Goal: Information Seeking & Learning: Compare options

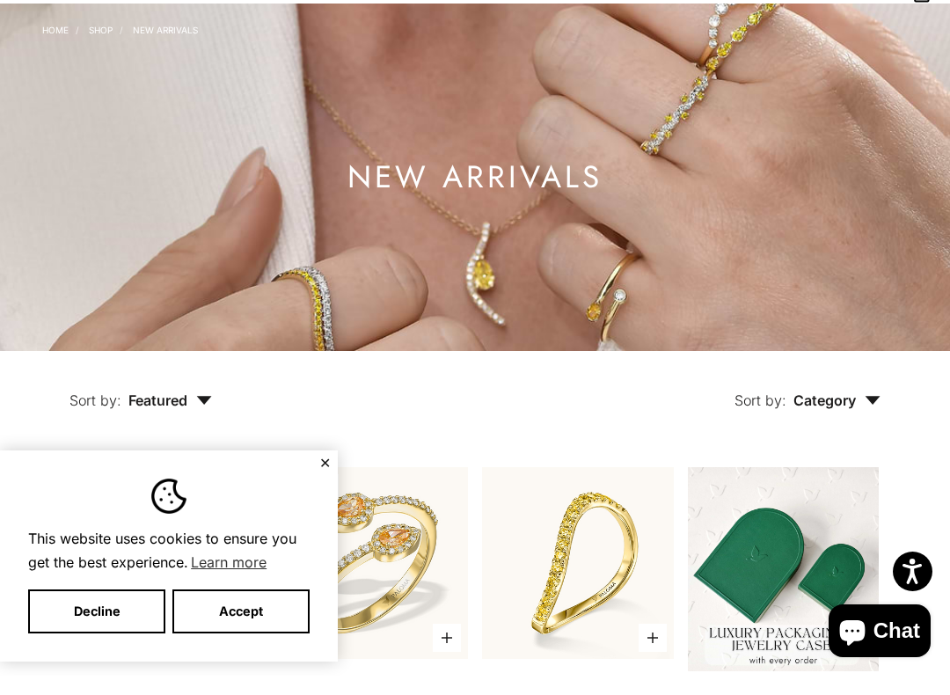
scroll to position [116, 0]
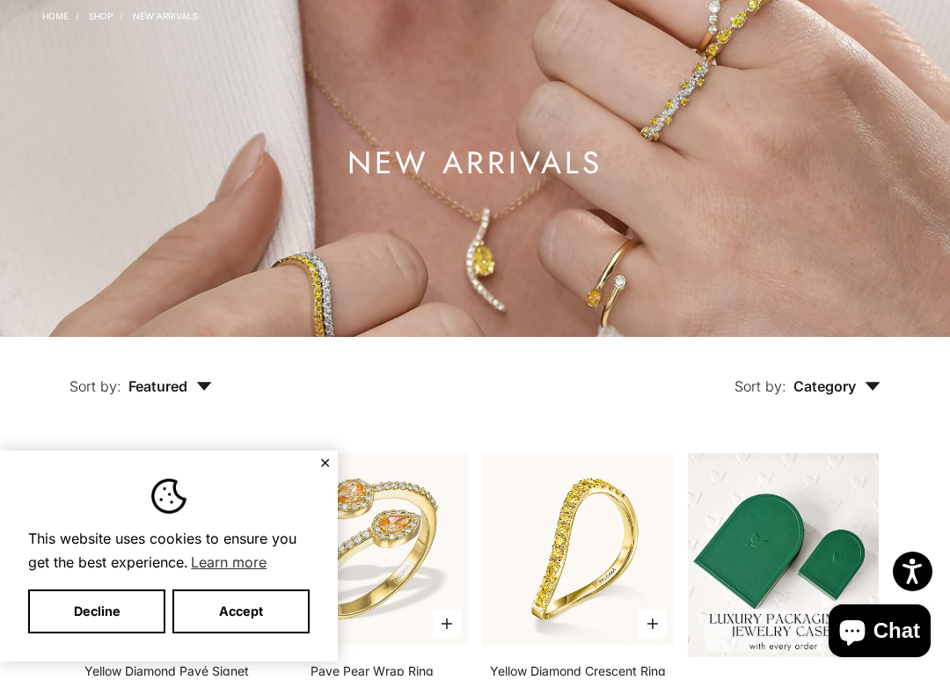
click at [242, 609] on button "Accept" at bounding box center [240, 631] width 137 height 44
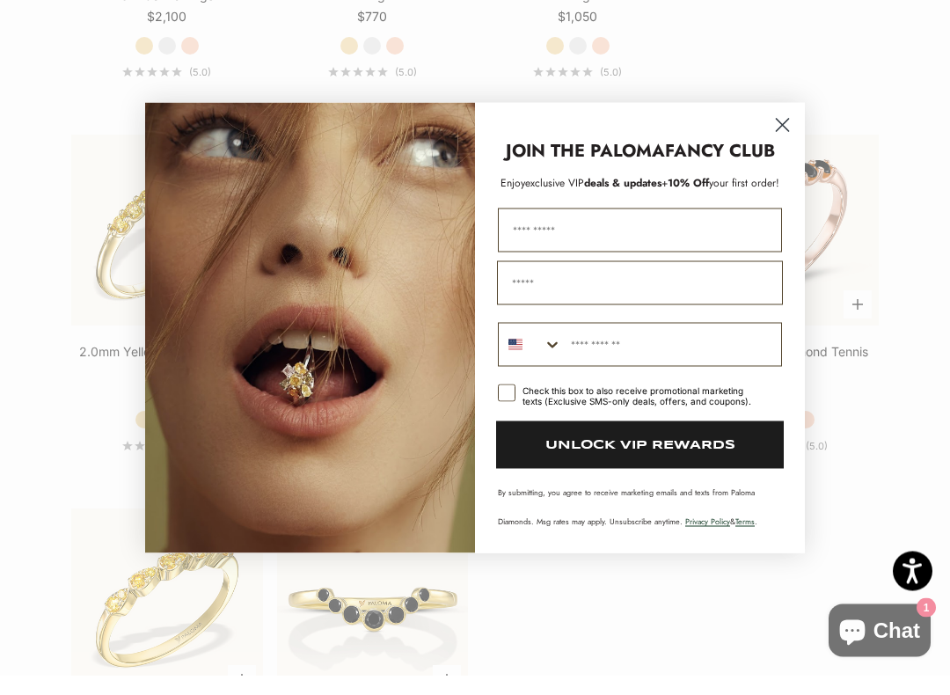
scroll to position [2306, 0]
click at [786, 130] on circle "Close dialog" at bounding box center [782, 144] width 29 height 29
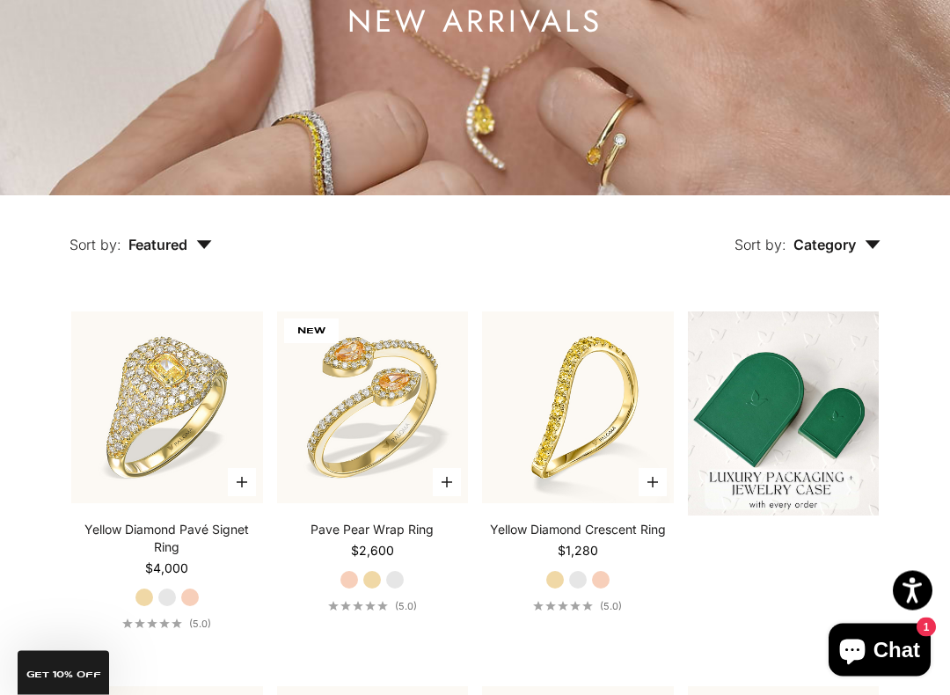
scroll to position [0, 0]
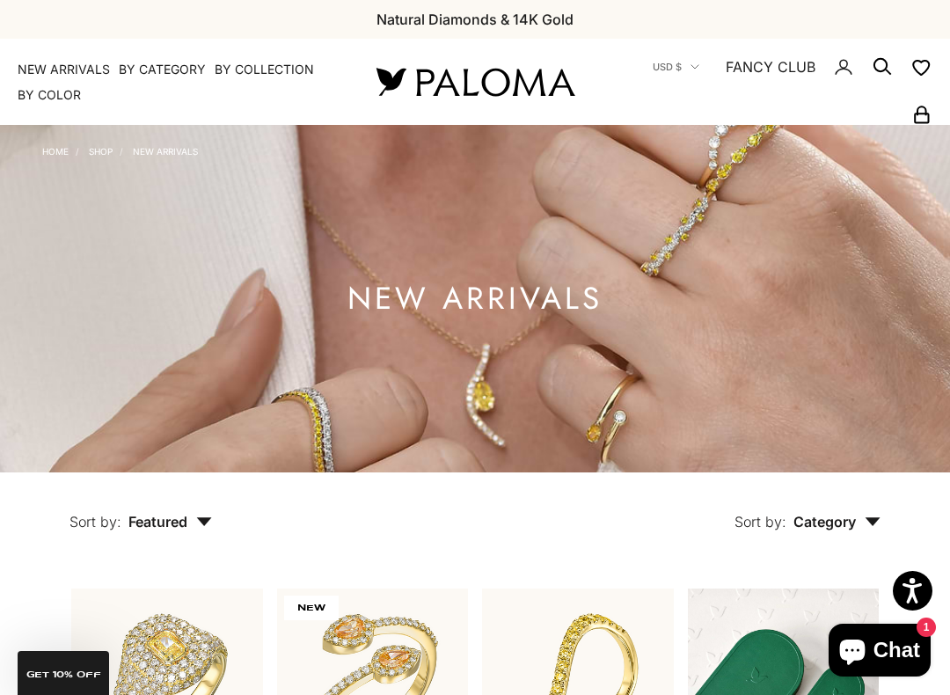
click at [197, 526] on icon "button" at bounding box center [204, 521] width 16 height 9
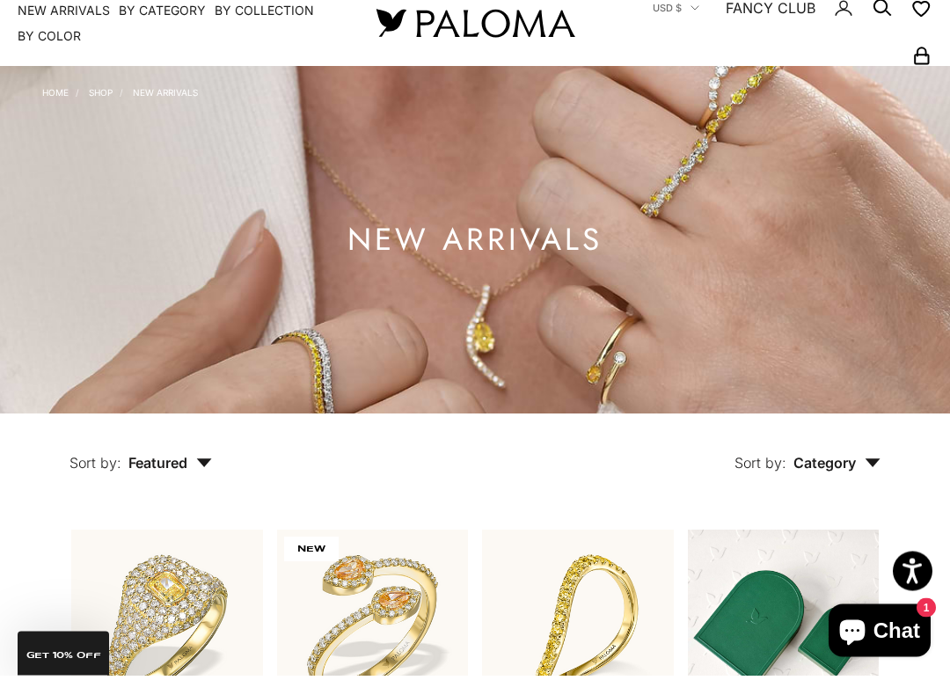
scroll to position [40, 0]
click at [207, 478] on icon "button" at bounding box center [204, 482] width 15 height 9
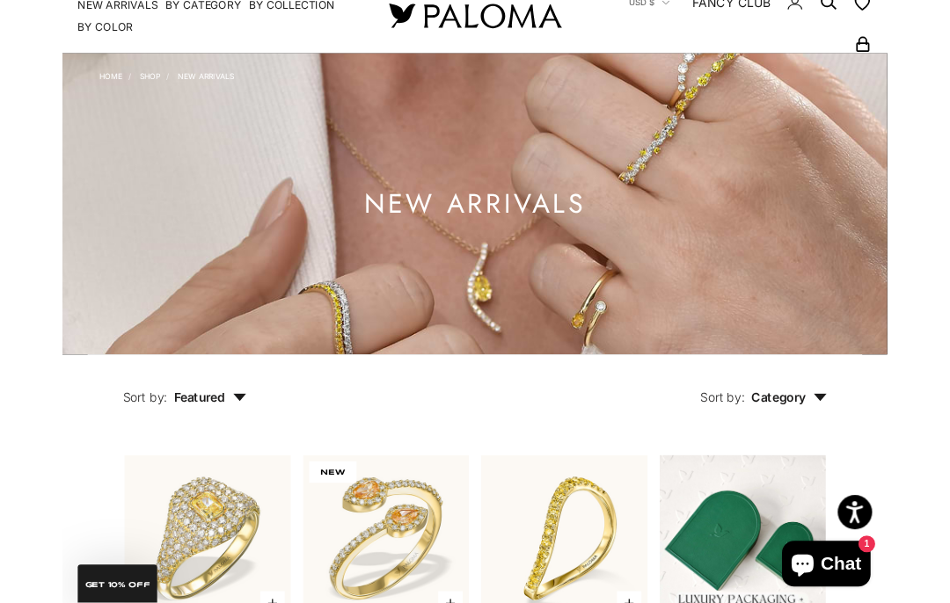
scroll to position [0, 0]
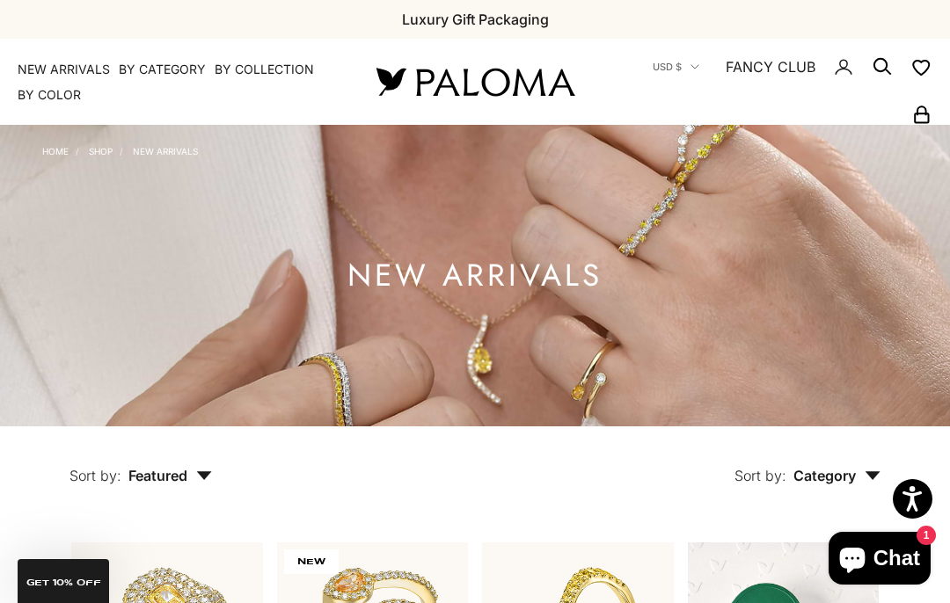
click at [52, 100] on summary "By Color" at bounding box center [49, 95] width 63 height 18
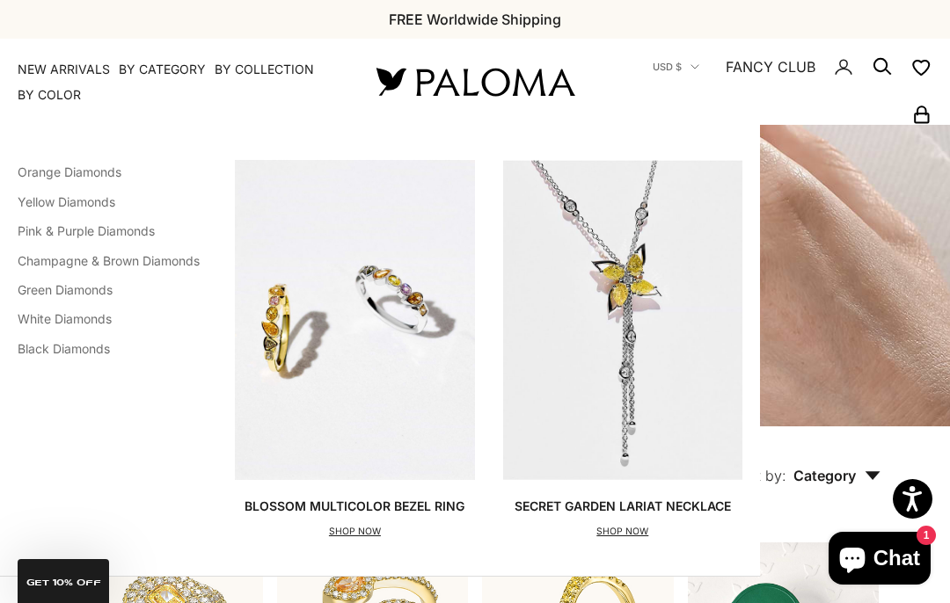
click at [128, 234] on link "Pink & Purple Diamonds" at bounding box center [86, 230] width 137 height 15
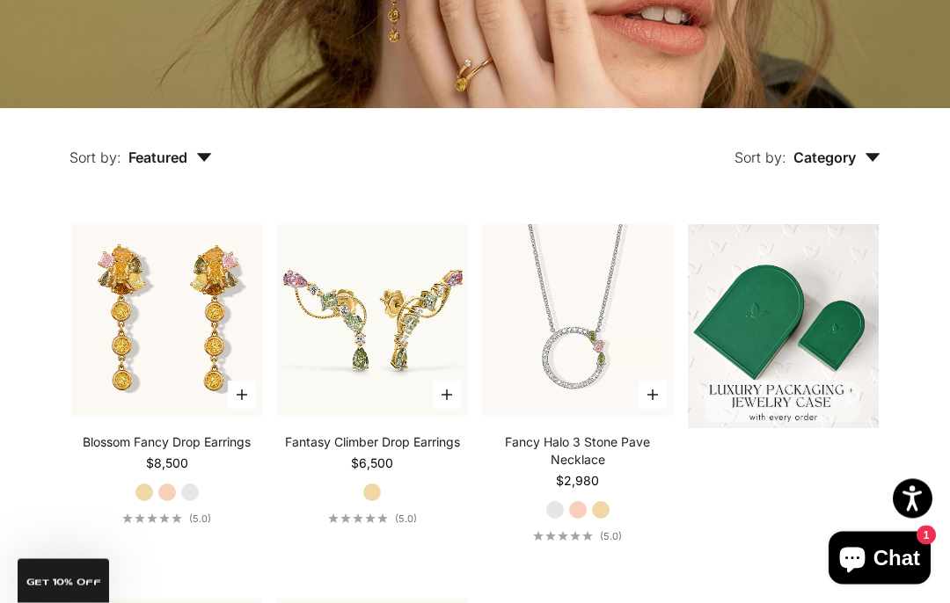
scroll to position [318, 0]
click at [172, 166] on span "Featured" at bounding box center [170, 158] width 84 height 18
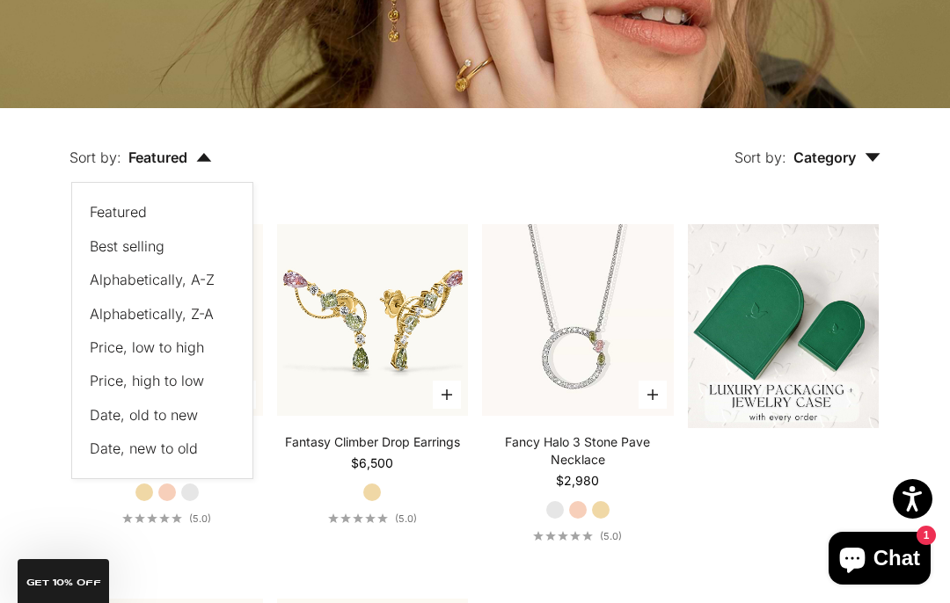
click at [183, 356] on span "Price, low to high" at bounding box center [147, 348] width 114 height 18
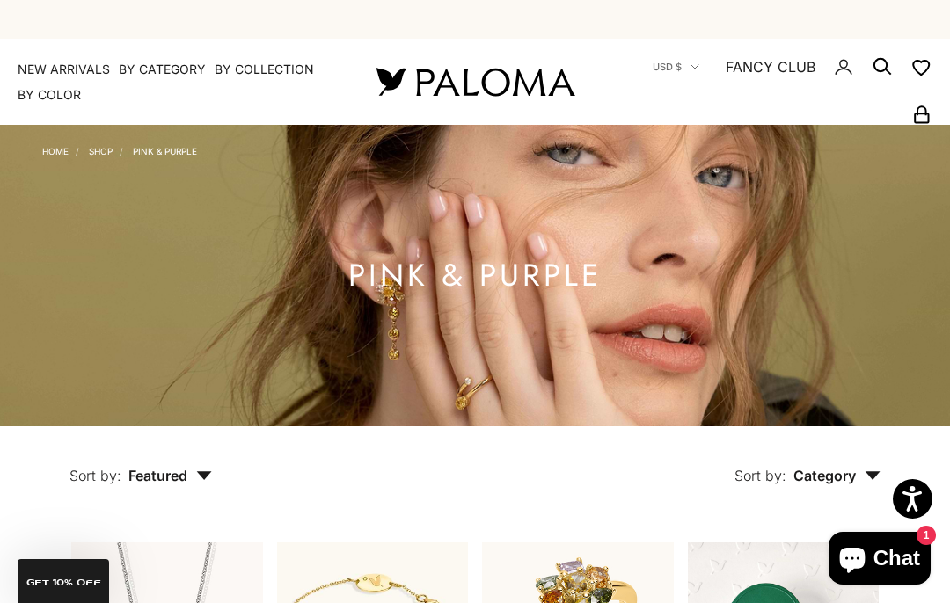
click at [74, 90] on summary "By Color" at bounding box center [49, 95] width 63 height 18
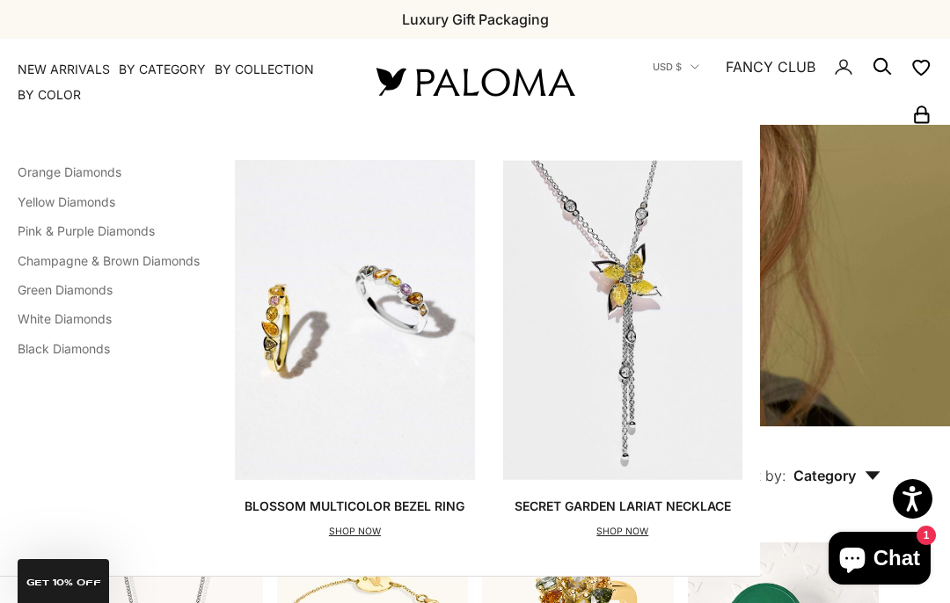
click at [107, 179] on link "Orange Diamonds" at bounding box center [70, 171] width 104 height 15
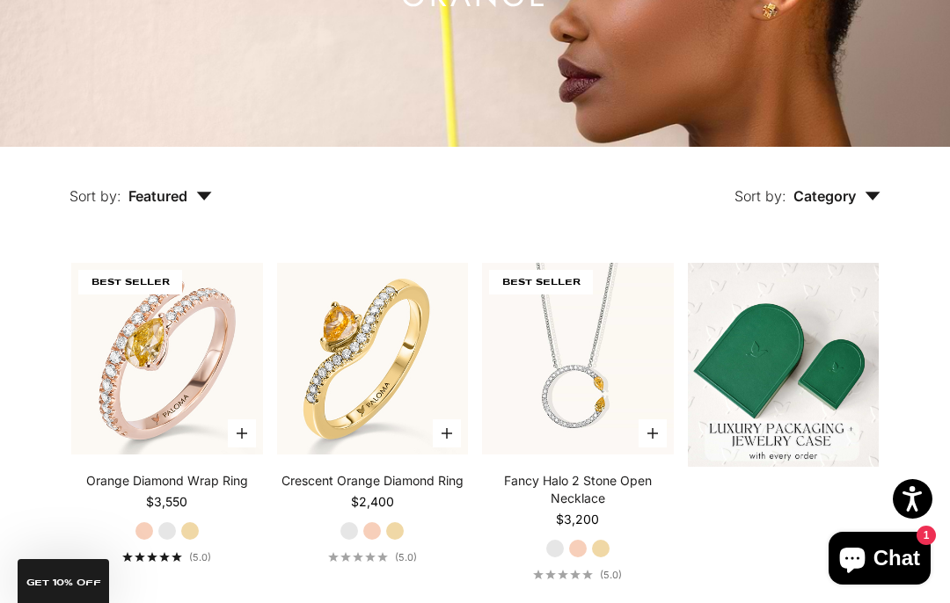
scroll to position [331, 0]
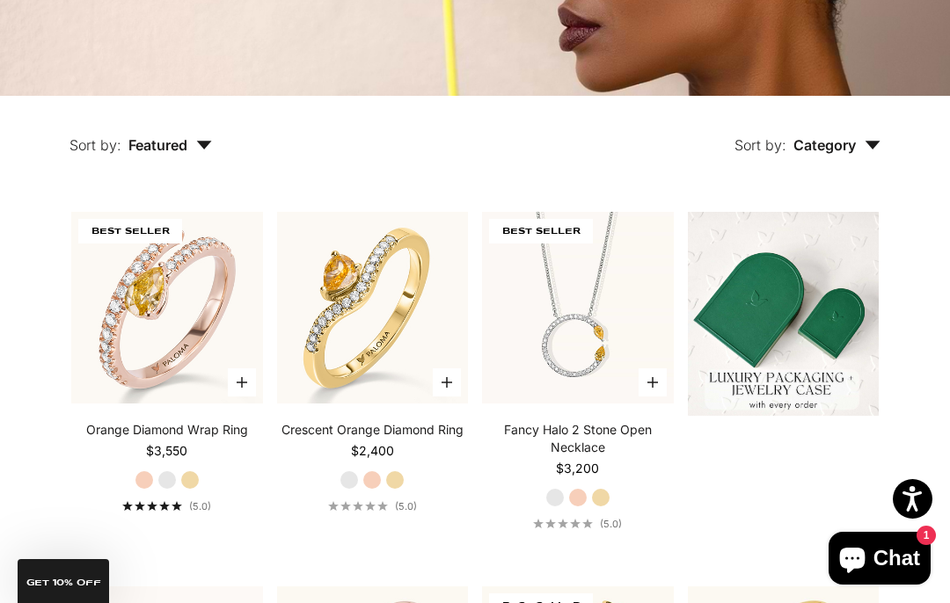
click at [214, 170] on button "Sort by: Featured" at bounding box center [140, 133] width 223 height 74
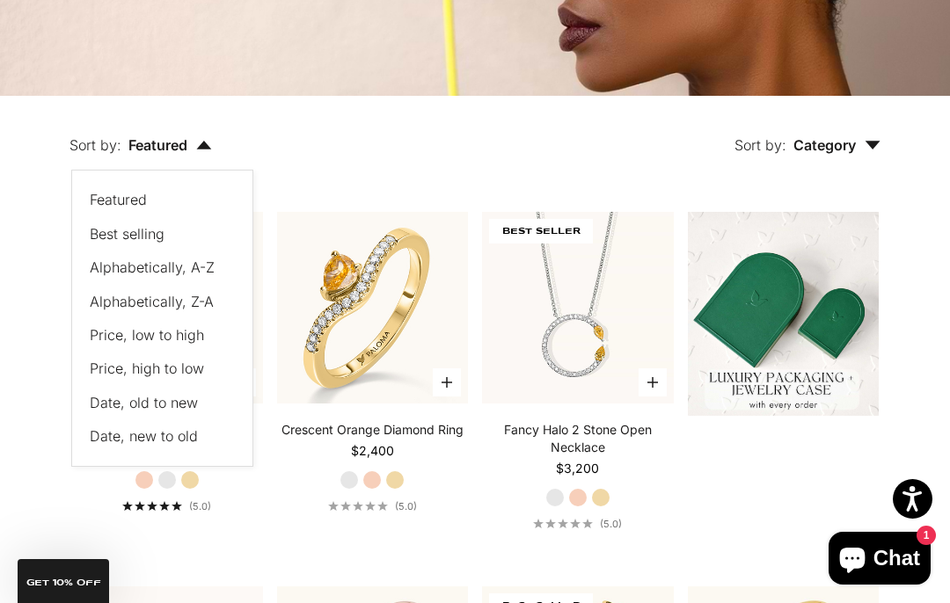
click at [164, 344] on span "Price, low to high" at bounding box center [147, 335] width 114 height 18
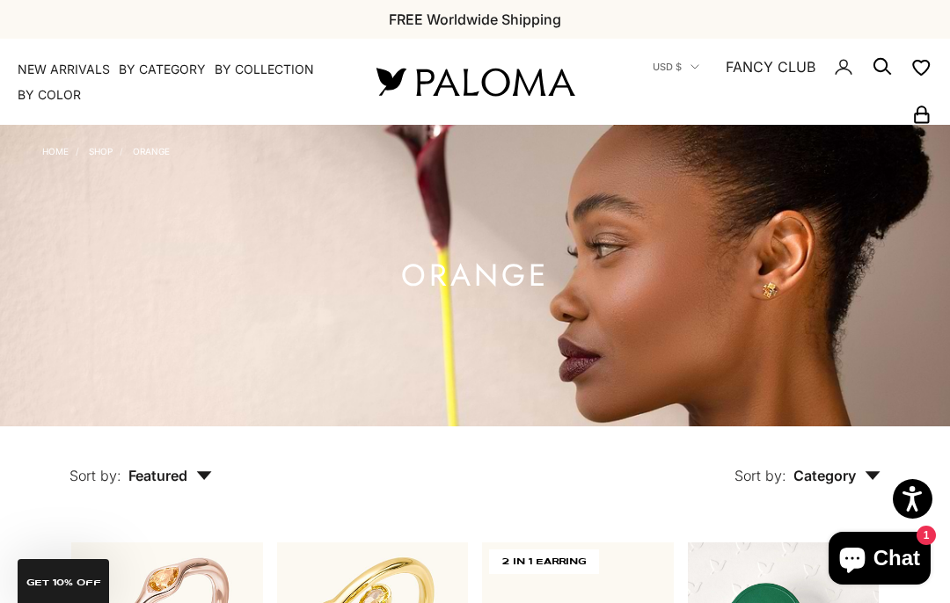
click at [52, 101] on summary "By Color" at bounding box center [49, 95] width 63 height 18
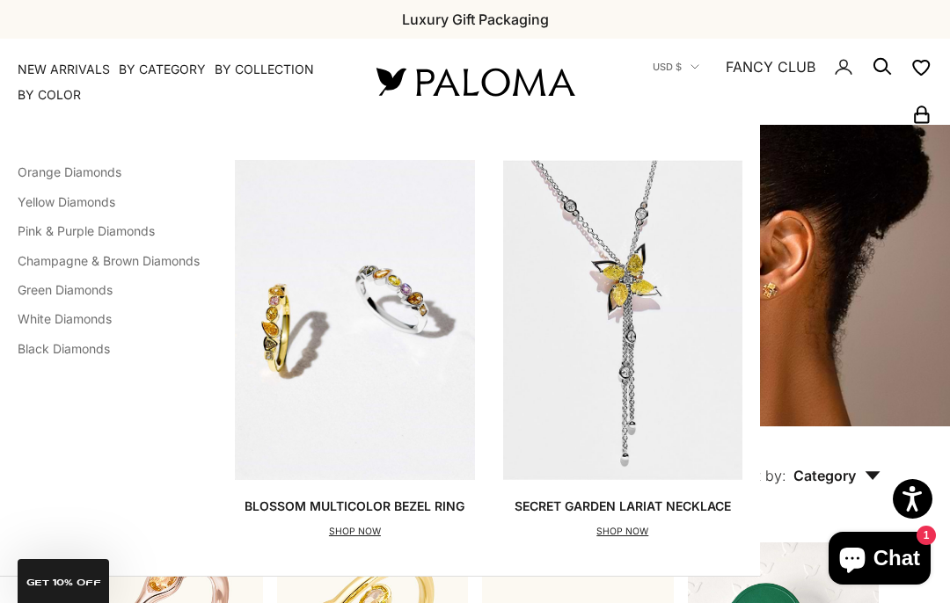
click at [89, 282] on link "Green Diamonds" at bounding box center [65, 289] width 95 height 15
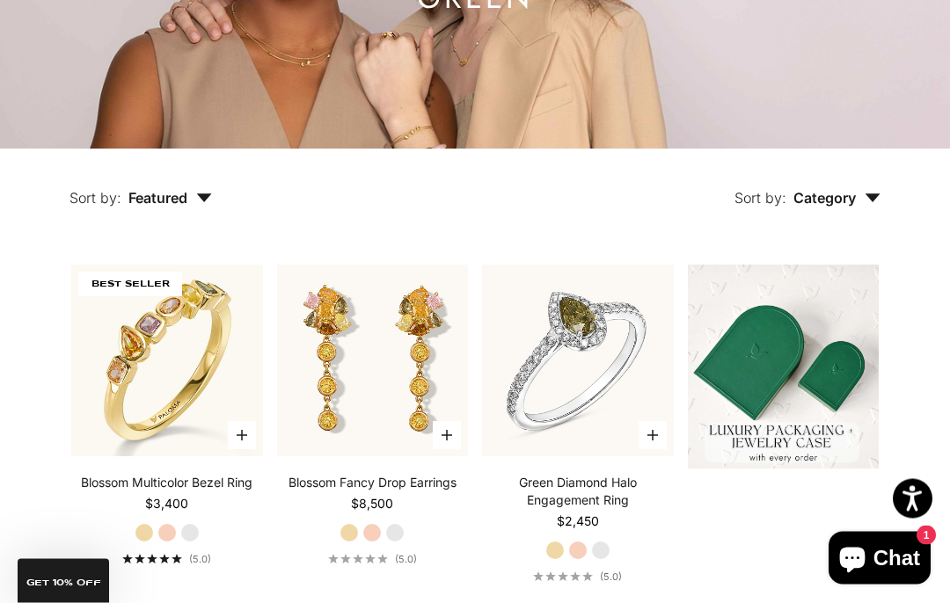
scroll to position [278, 0]
click at [190, 207] on span "Featured" at bounding box center [170, 198] width 84 height 18
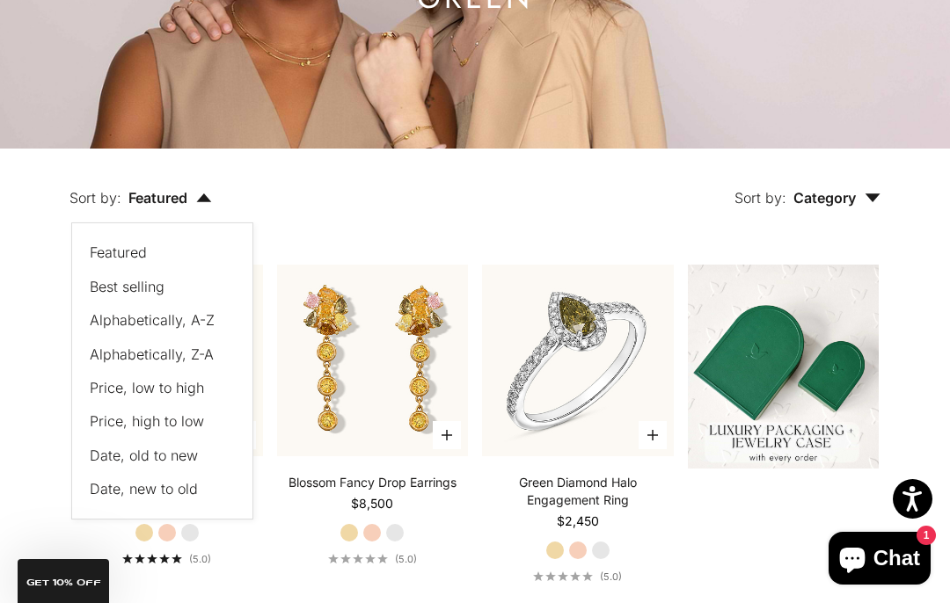
click at [184, 397] on span "Price, low to high" at bounding box center [147, 388] width 114 height 18
